Goal: Task Accomplishment & Management: Manage account settings

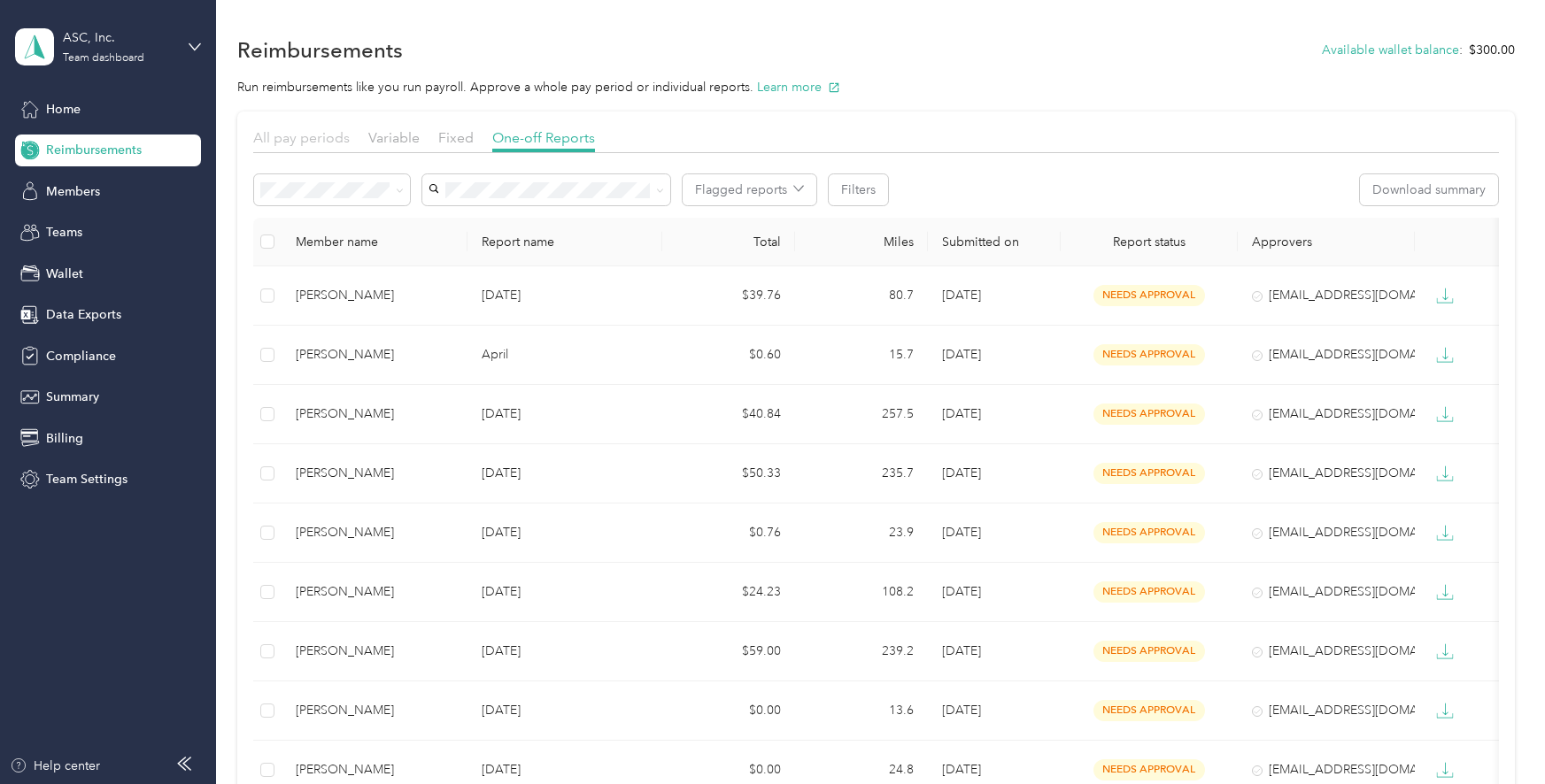
click at [320, 137] on span "All pay periods" at bounding box center [301, 137] width 97 height 17
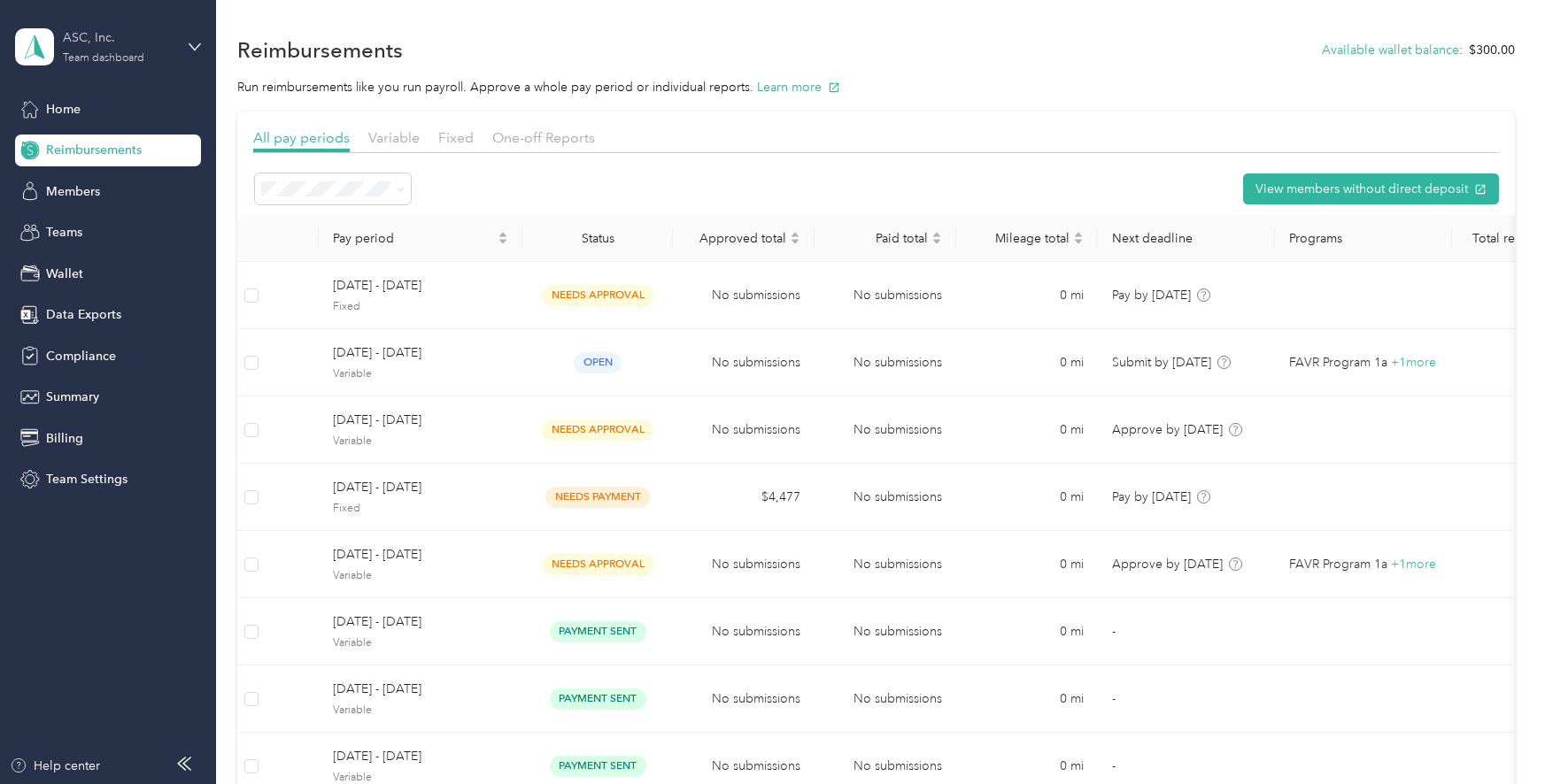
click at [141, 47] on div "ASC, Inc." at bounding box center [118, 38] width 111 height 19
click at [144, 228] on div "Log out" at bounding box center [201, 224] width 348 height 31
